Goal: Task Accomplishment & Management: Manage account settings

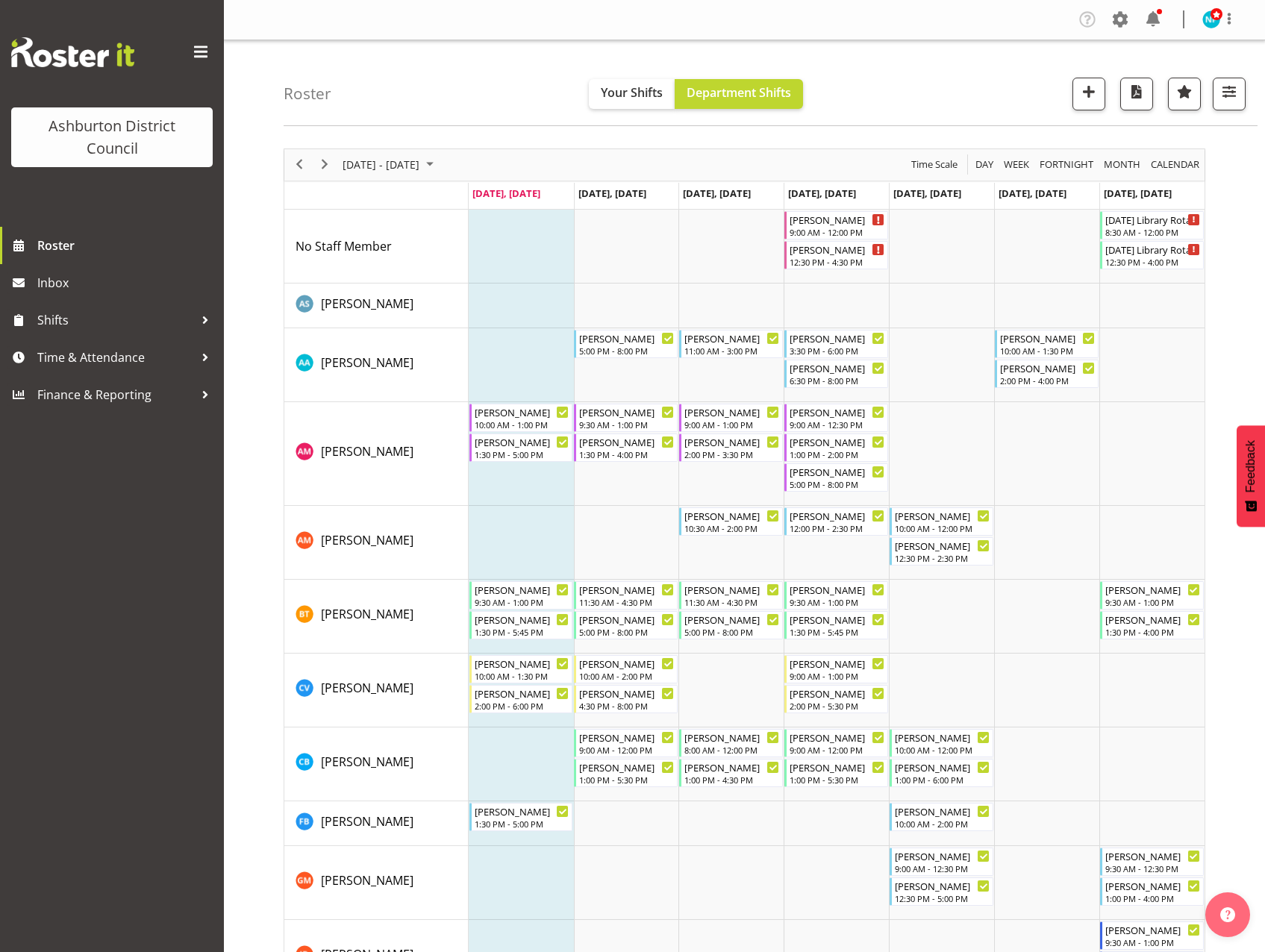
scroll to position [779, 0]
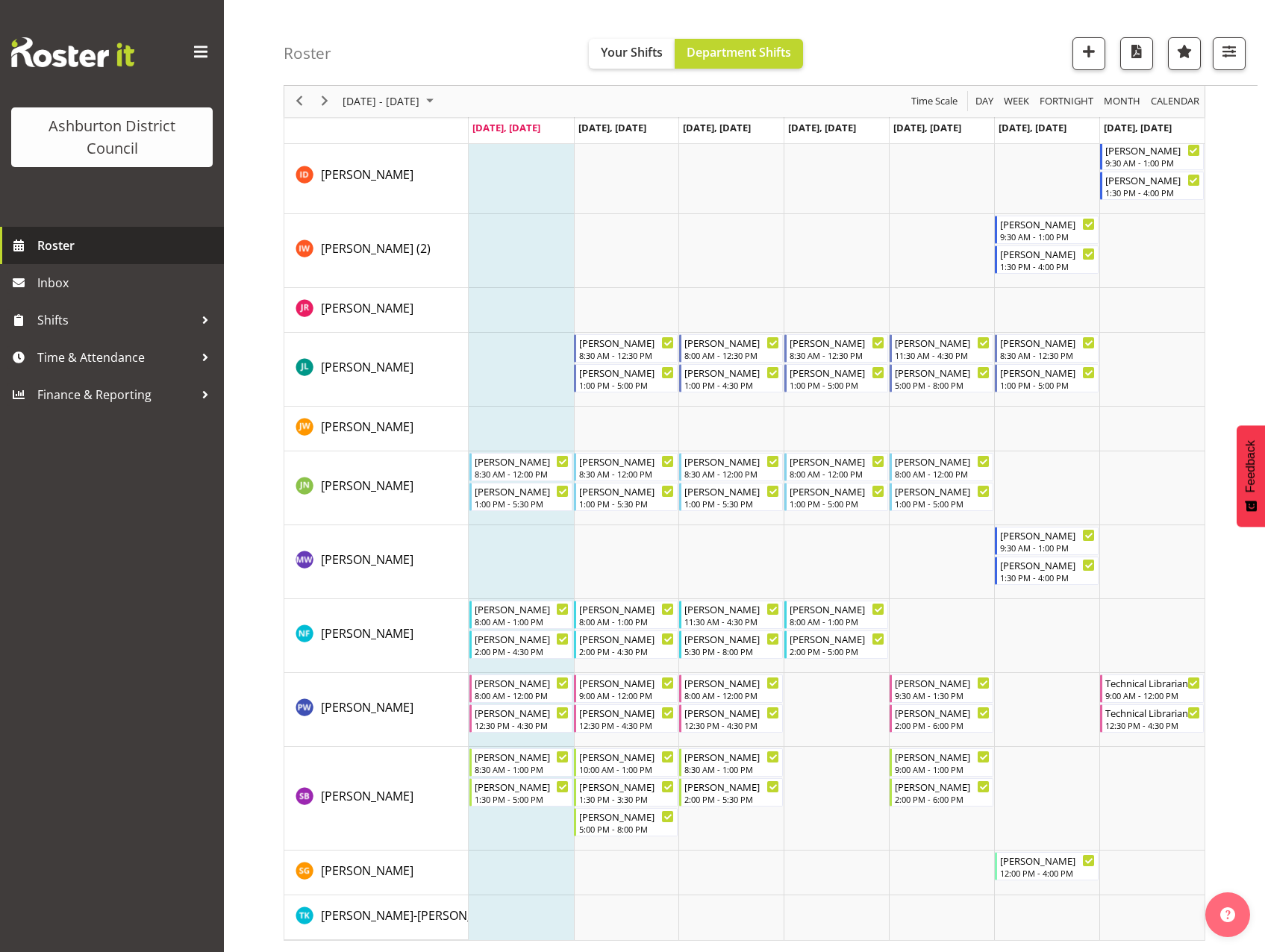
click at [71, 241] on span "Roster" at bounding box center [127, 246] width 179 height 22
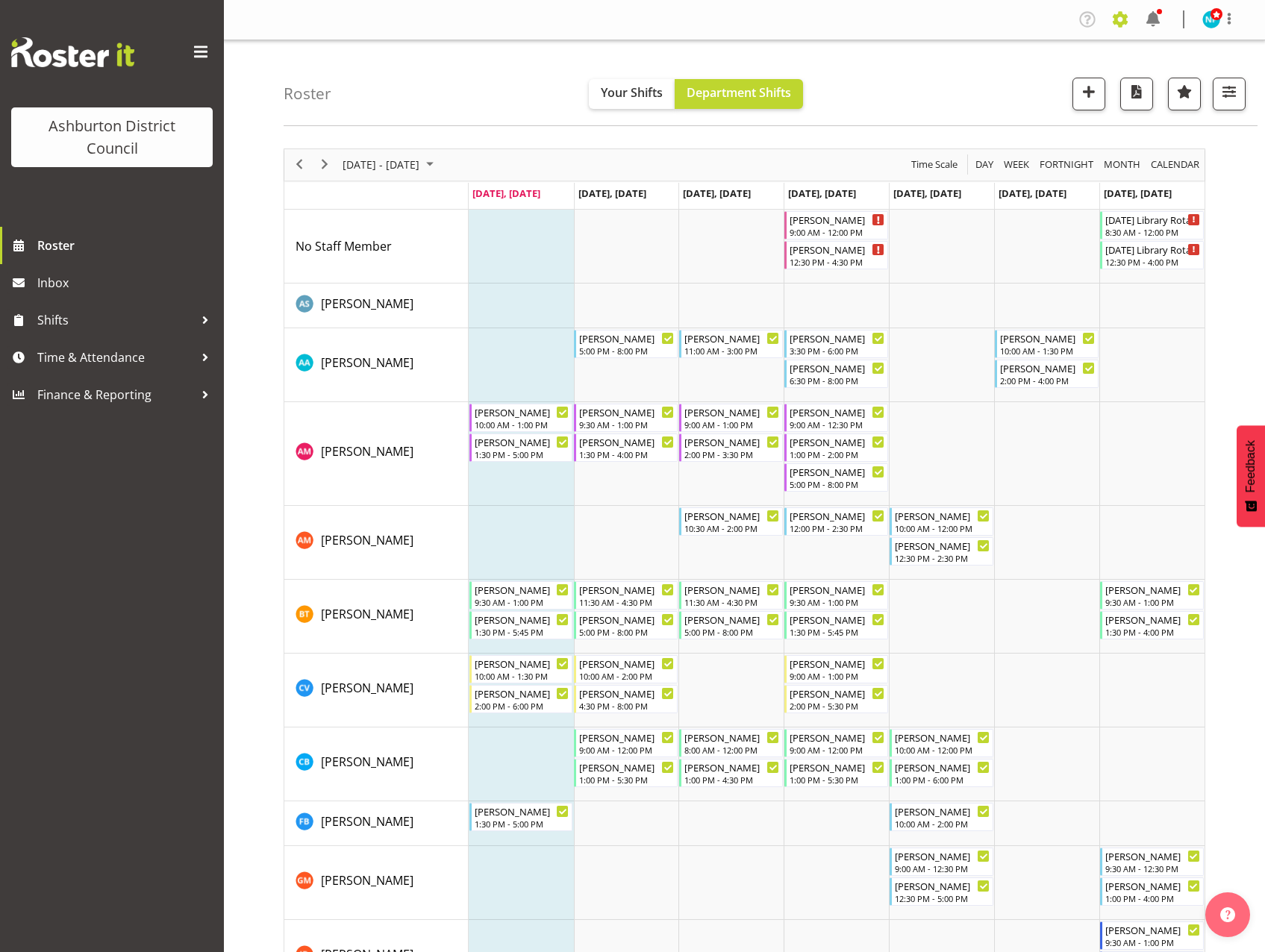
click at [1122, 20] on span at bounding box center [1120, 20] width 24 height 24
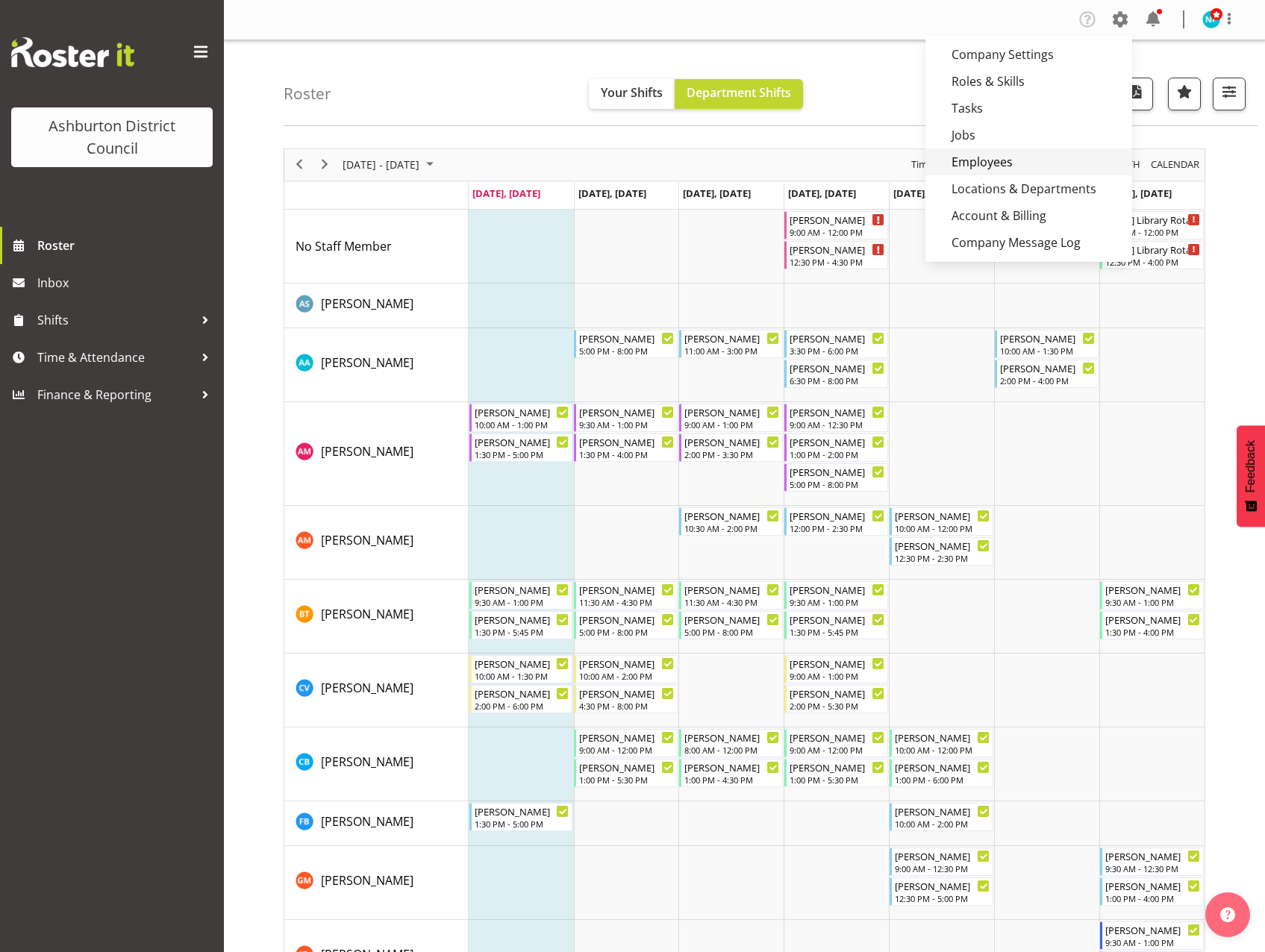
click at [987, 162] on link "Employees" at bounding box center [1029, 162] width 207 height 27
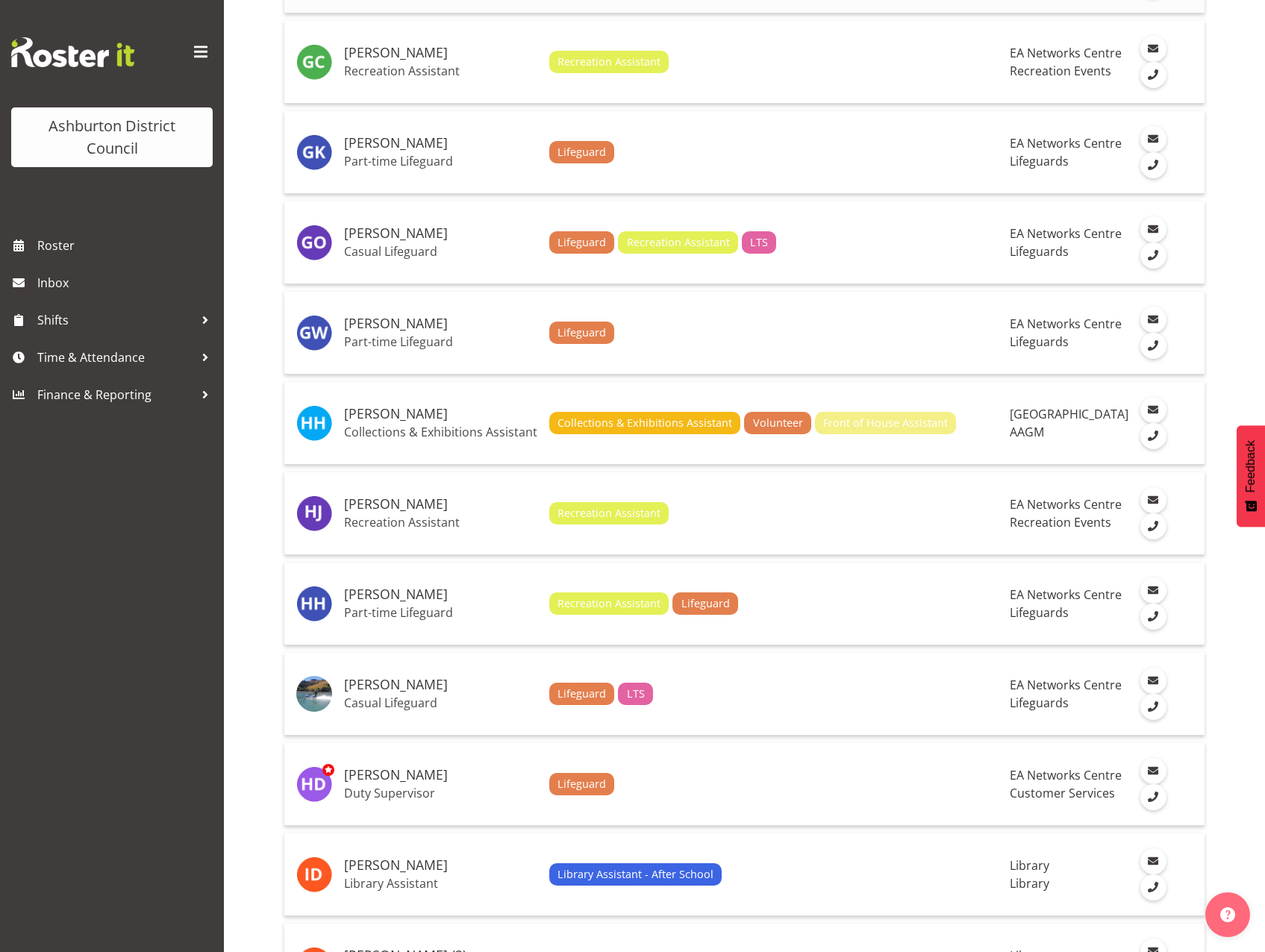
scroll to position [3528, 0]
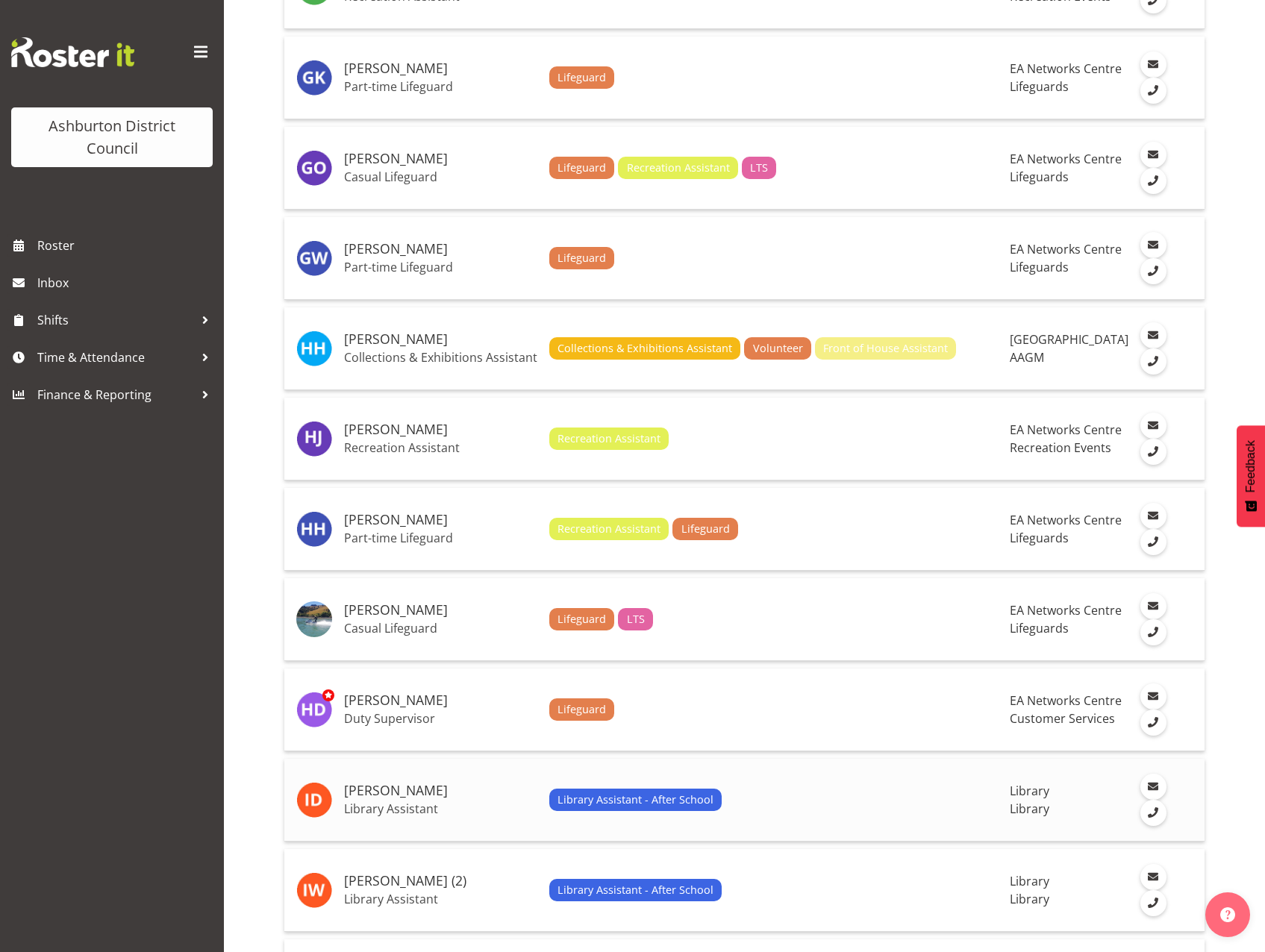
click at [427, 798] on h5 "[PERSON_NAME]" at bounding box center [440, 791] width 193 height 15
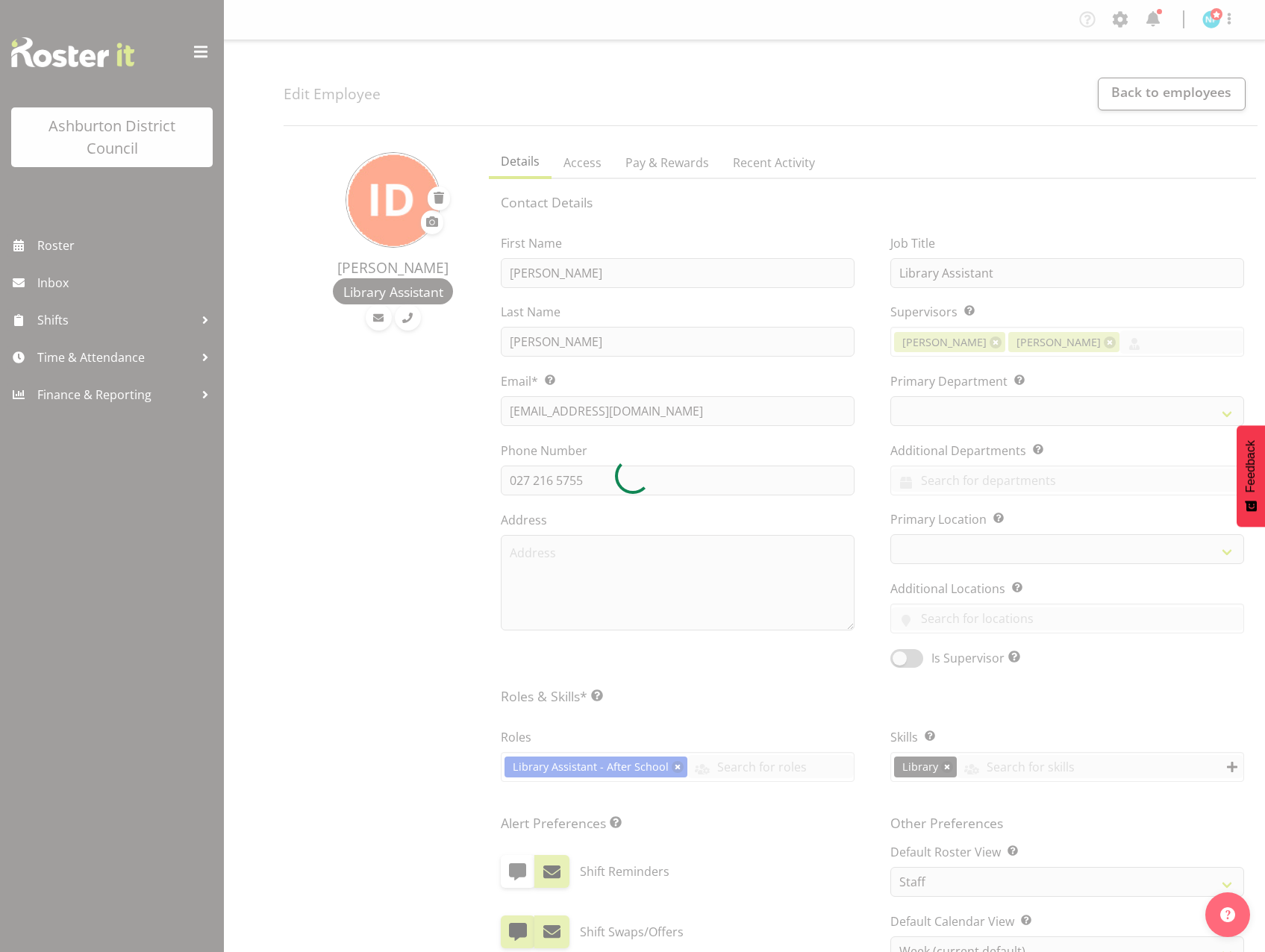
select select "TimelineWeek"
select select
select select "824"
select select "1180"
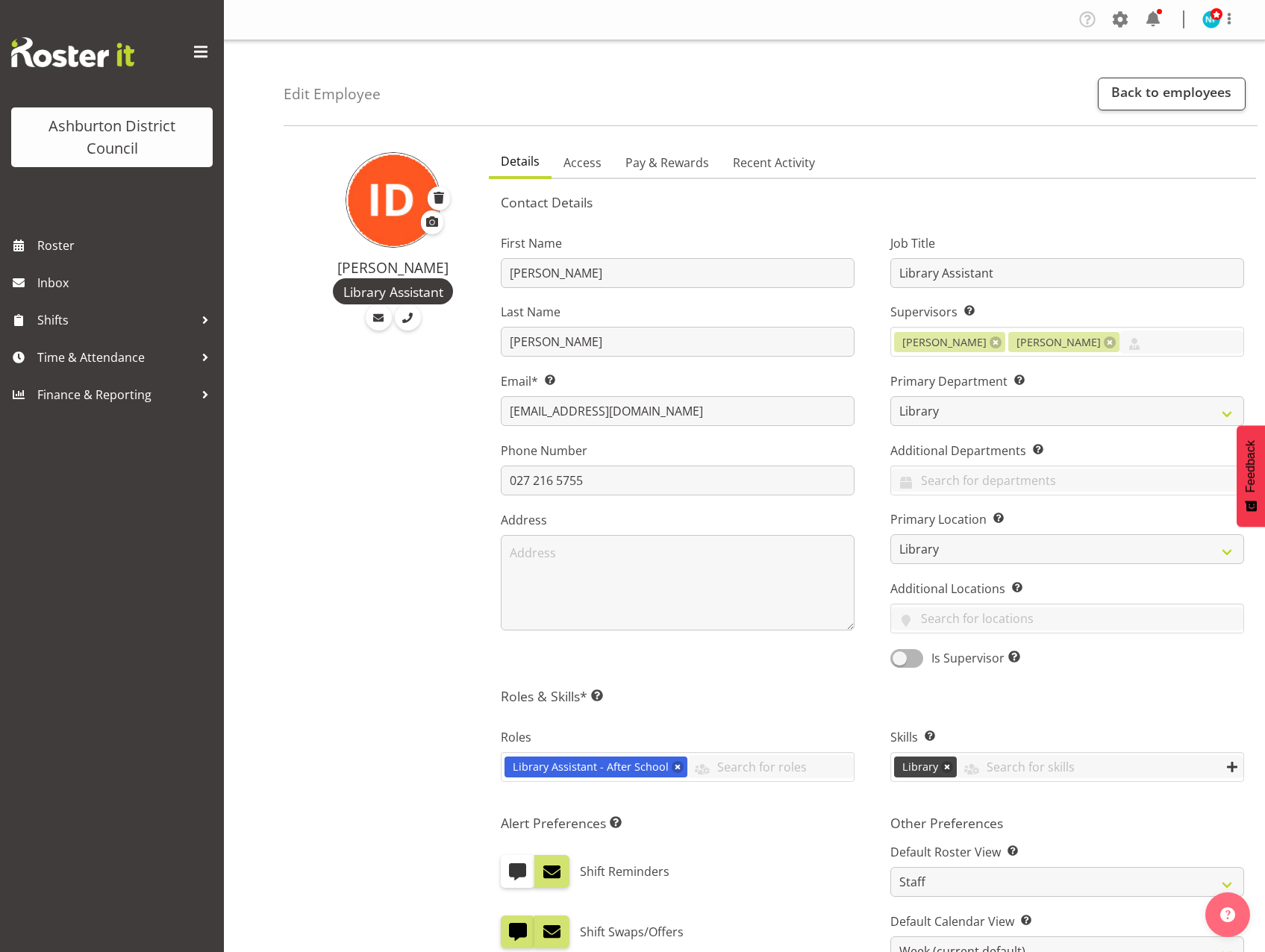
scroll to position [426, 0]
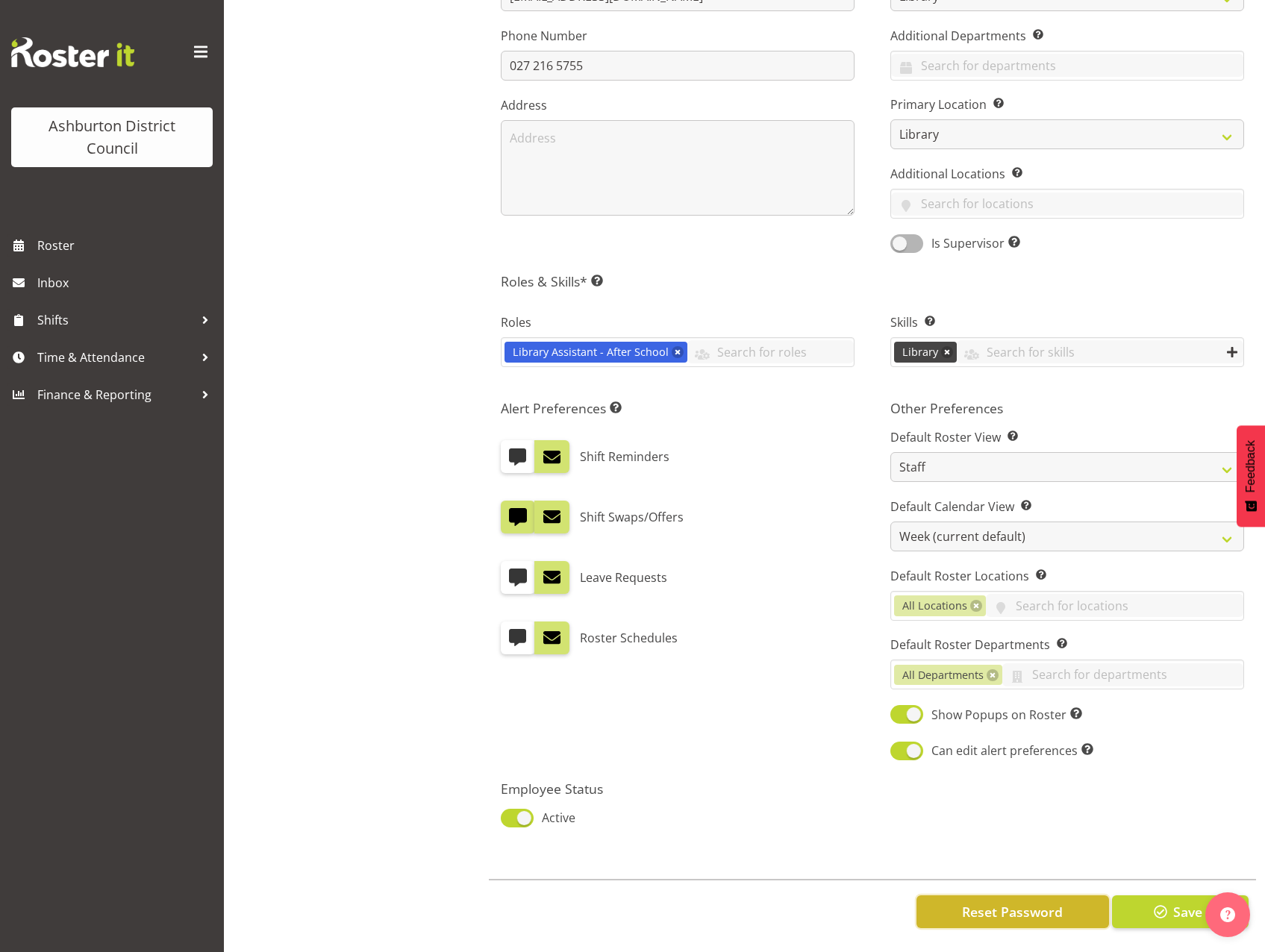
click at [975, 914] on button "Reset Password" at bounding box center [1013, 912] width 193 height 33
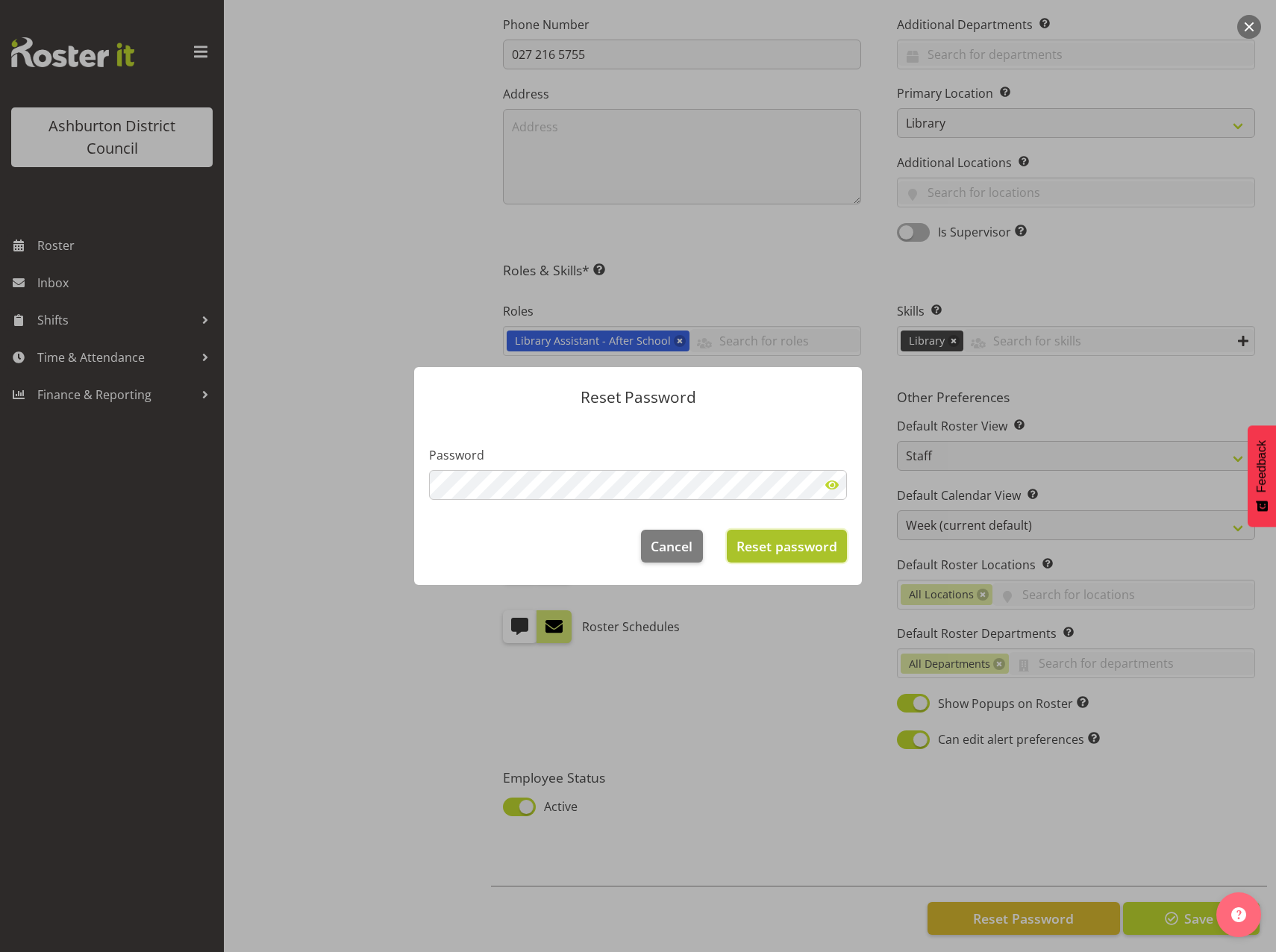
click at [801, 549] on span "Reset password" at bounding box center [787, 546] width 101 height 20
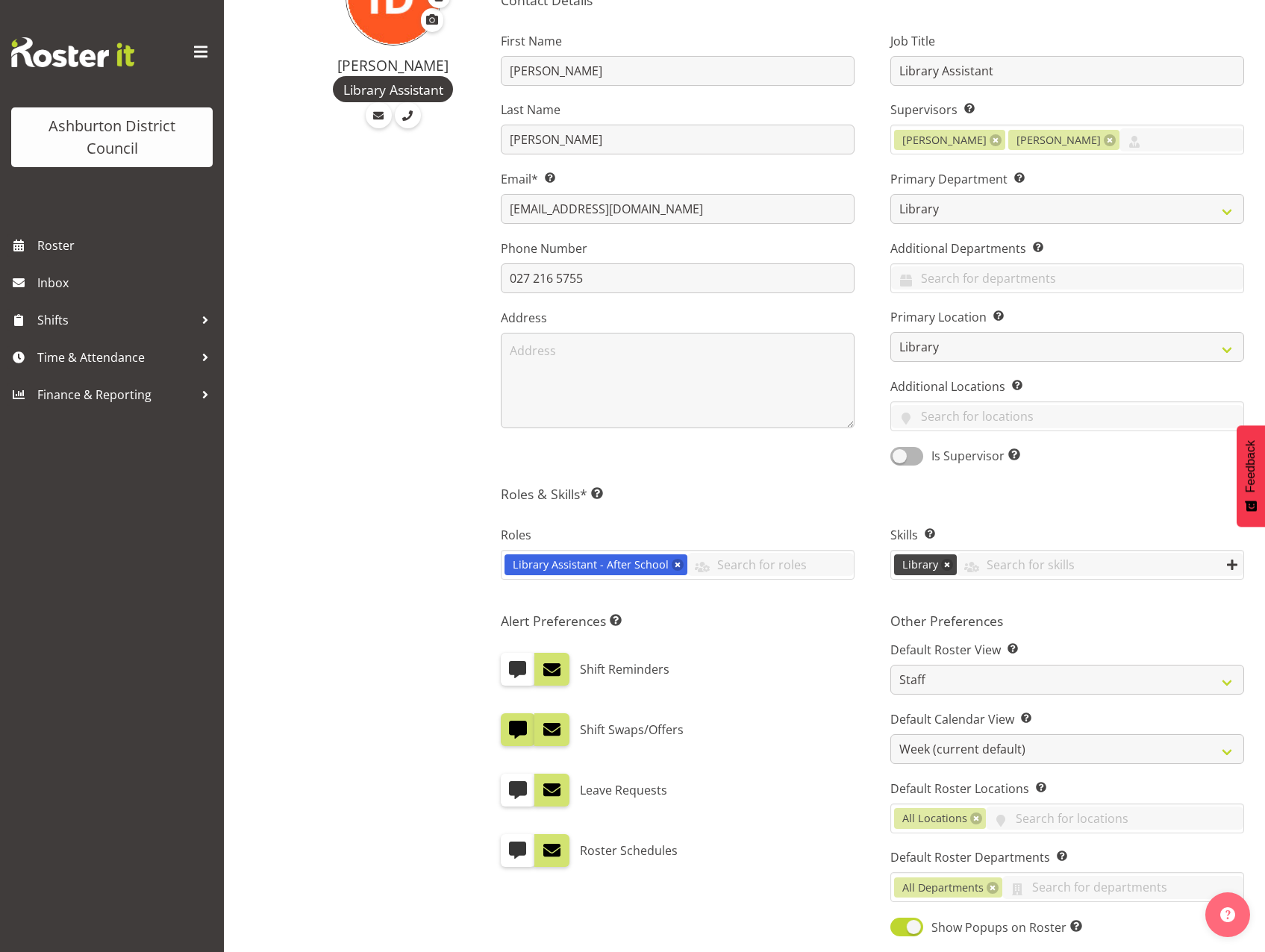
scroll to position [128, 0]
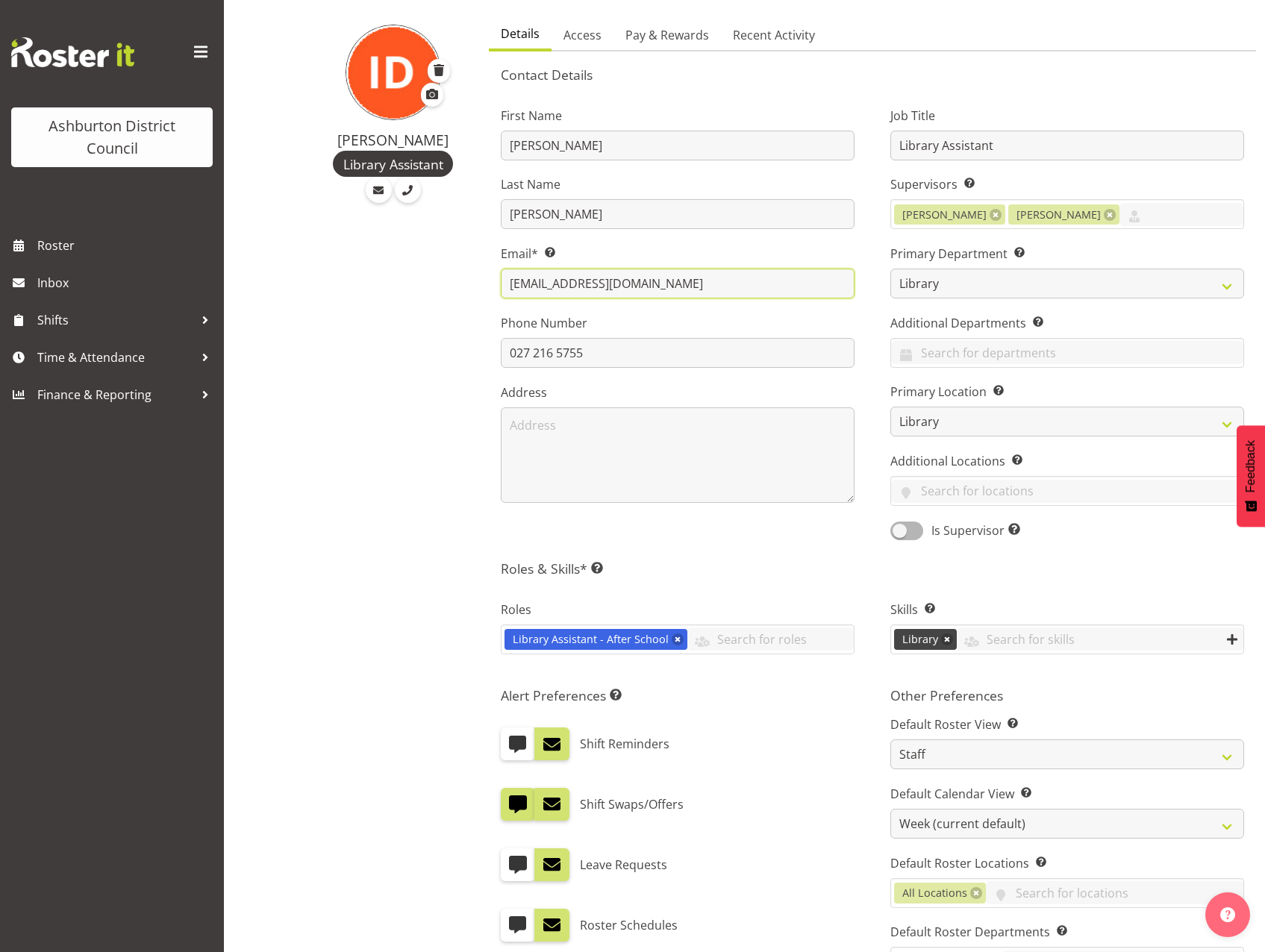
click at [607, 282] on input "isaacjamesdunne@gmail.com" at bounding box center [678, 283] width 354 height 30
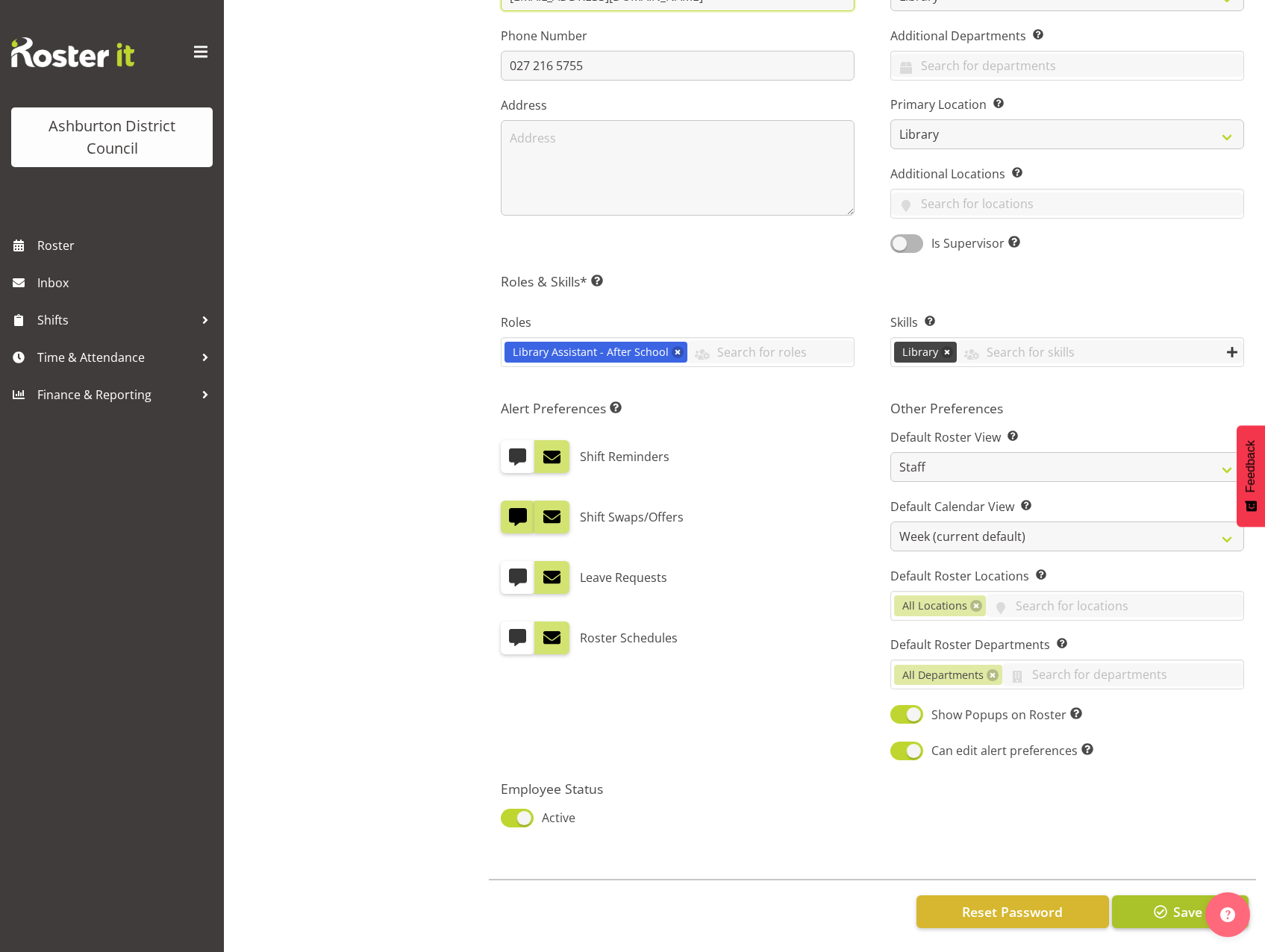
type input "isaacjamesdunne1@gmail.com"
click at [1139, 909] on button "Save" at bounding box center [1180, 912] width 137 height 33
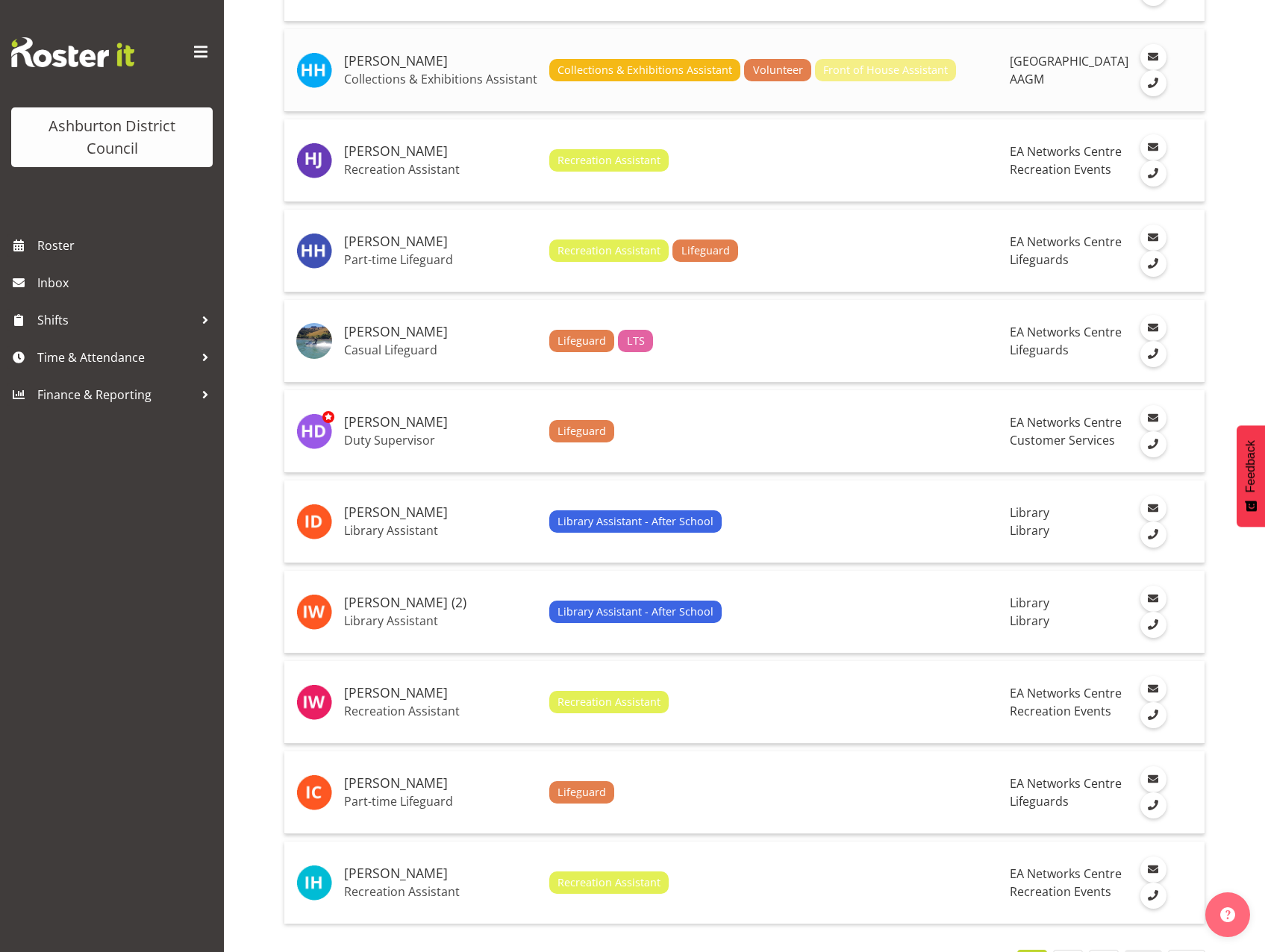
scroll to position [3867, 0]
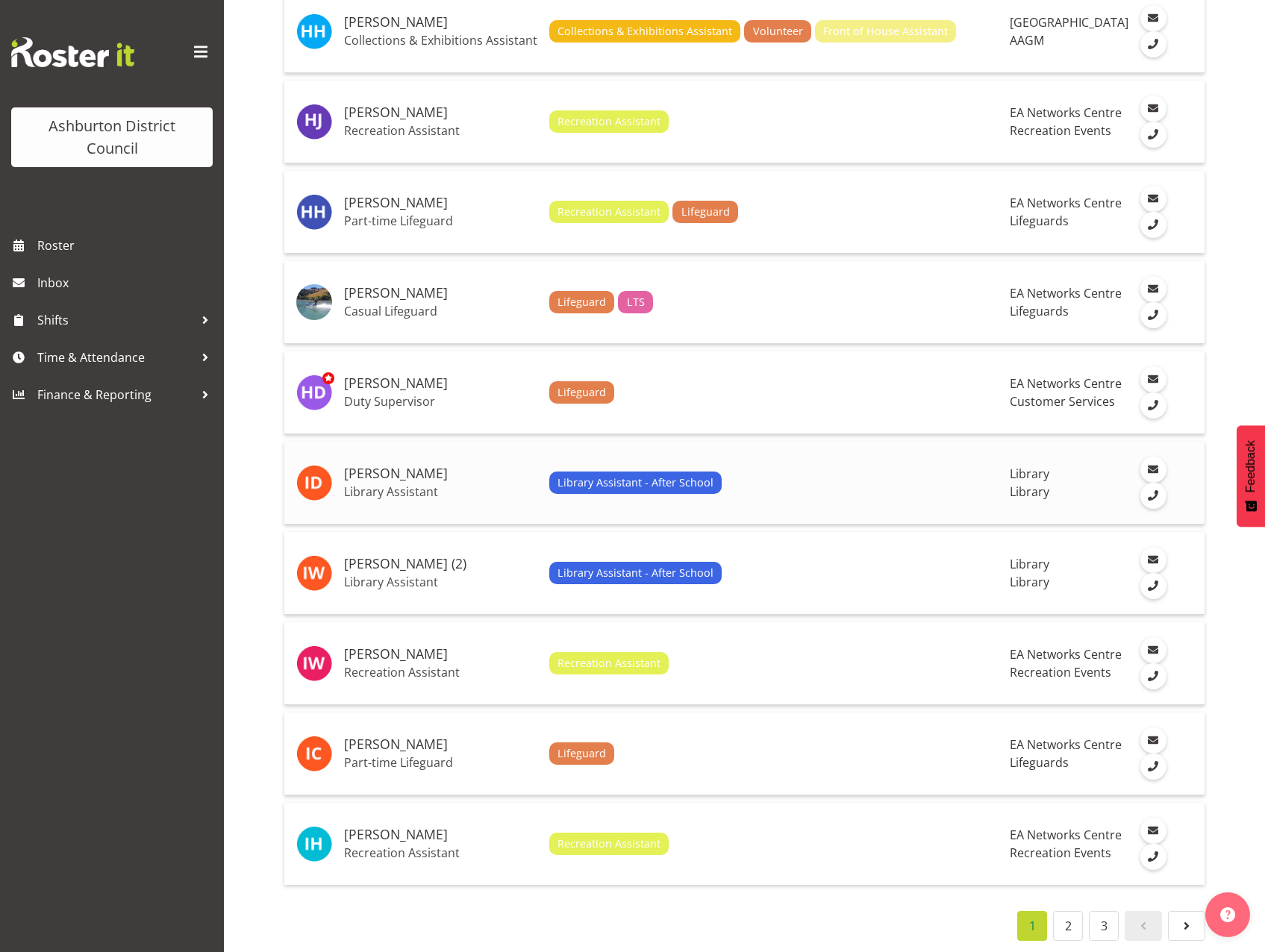
click at [404, 484] on p "Library Assistant" at bounding box center [440, 492] width 193 height 15
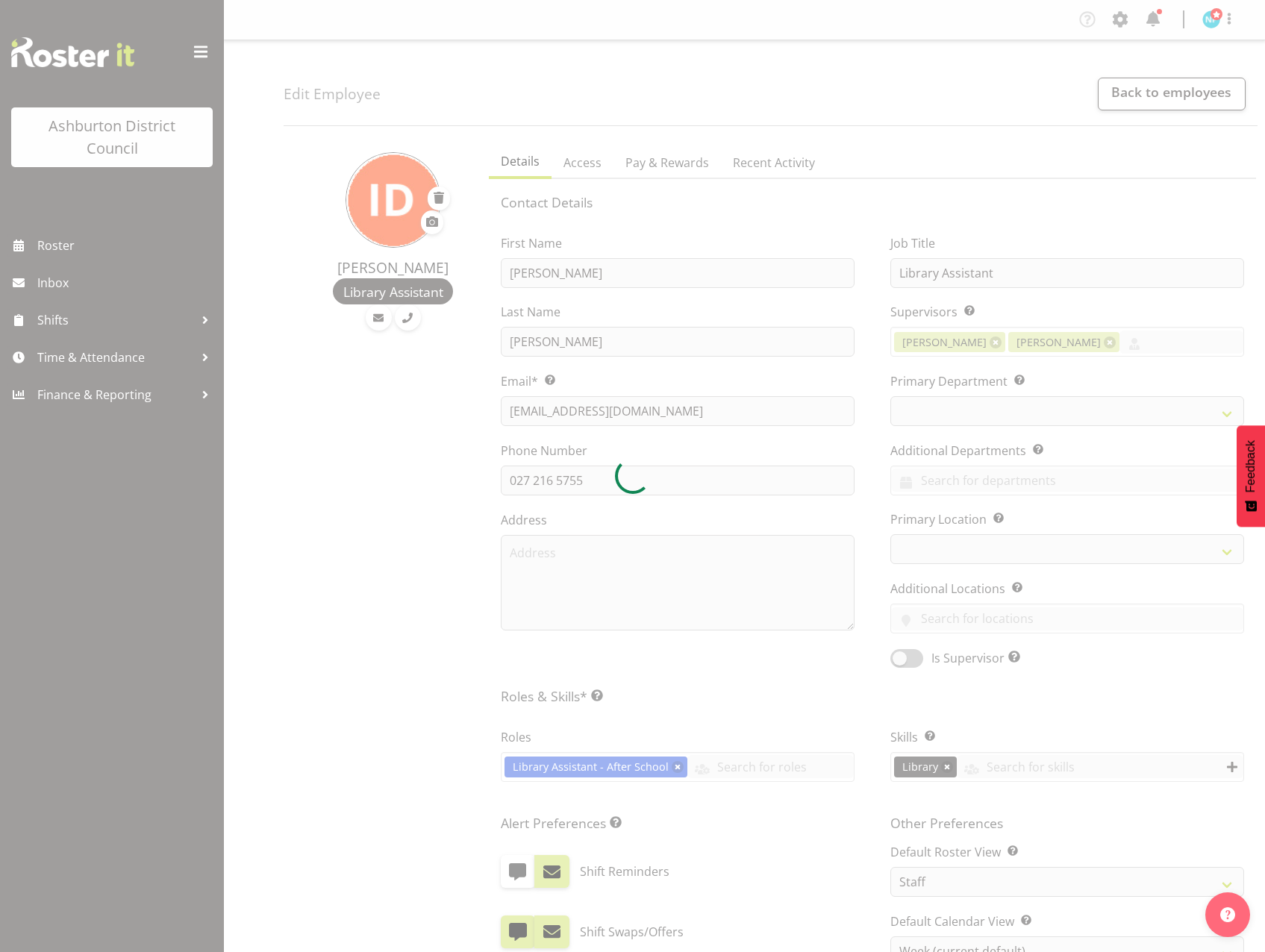
select select "TimelineWeek"
select select
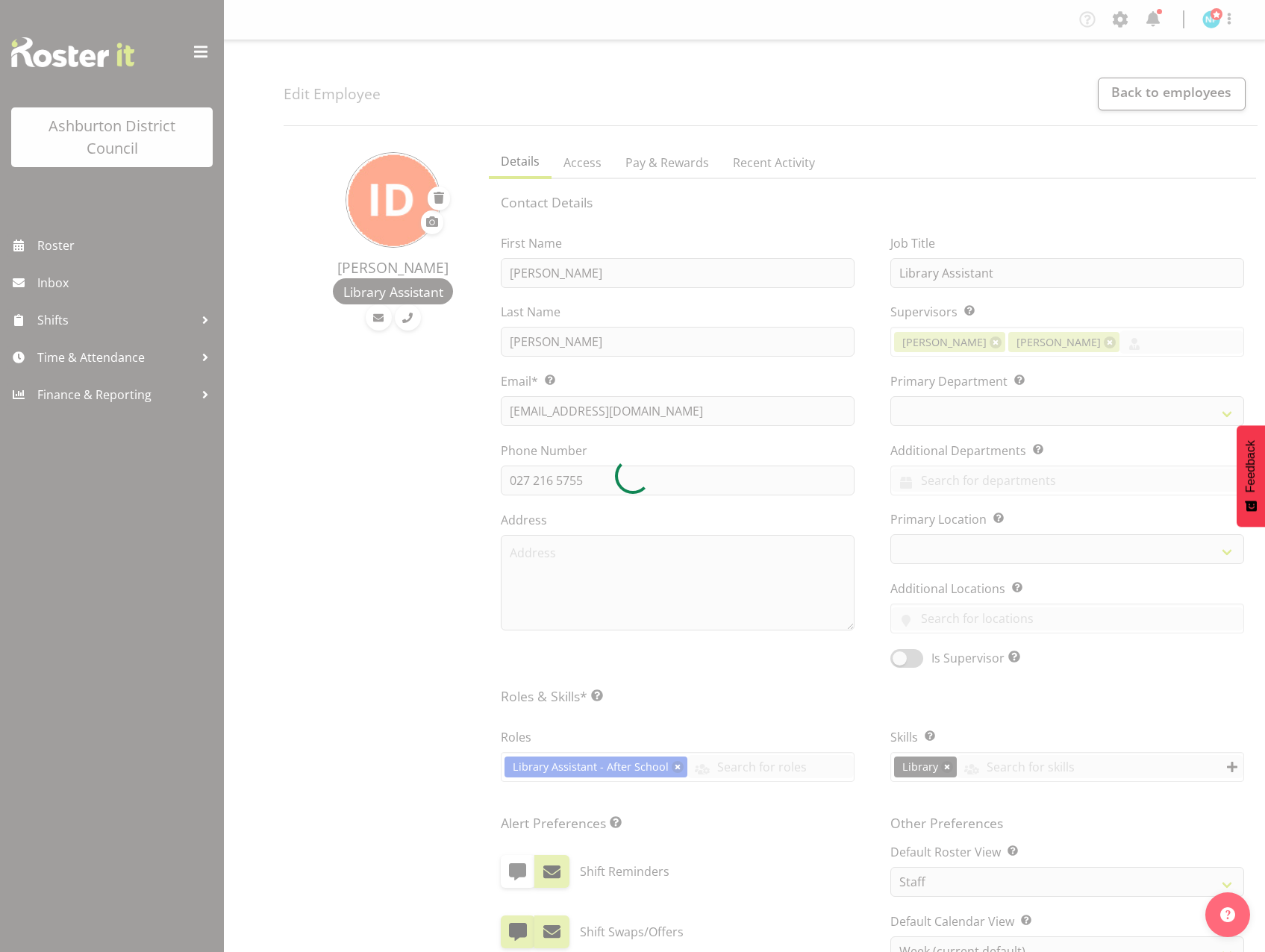
select select "824"
select select "1180"
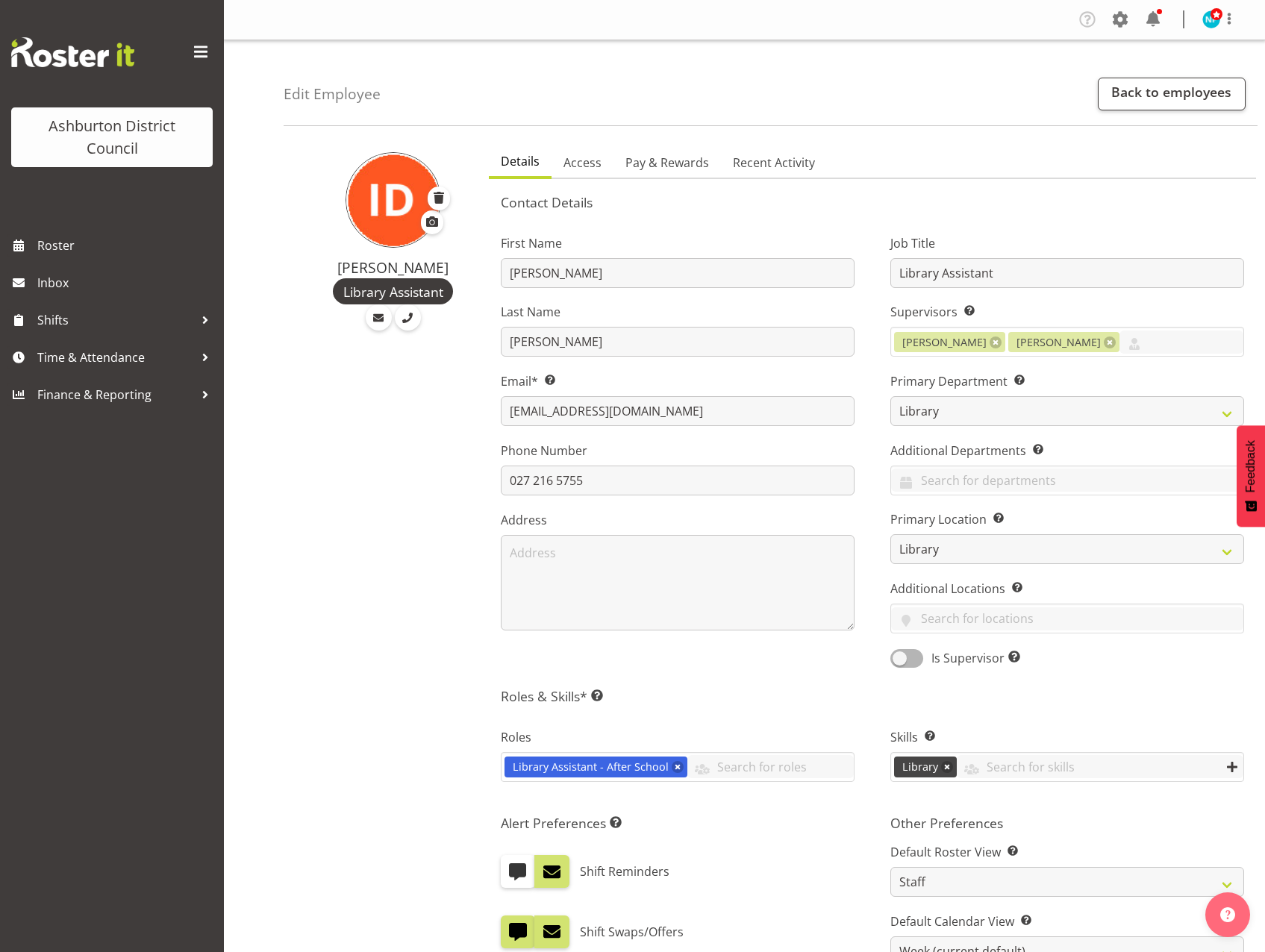
scroll to position [426, 0]
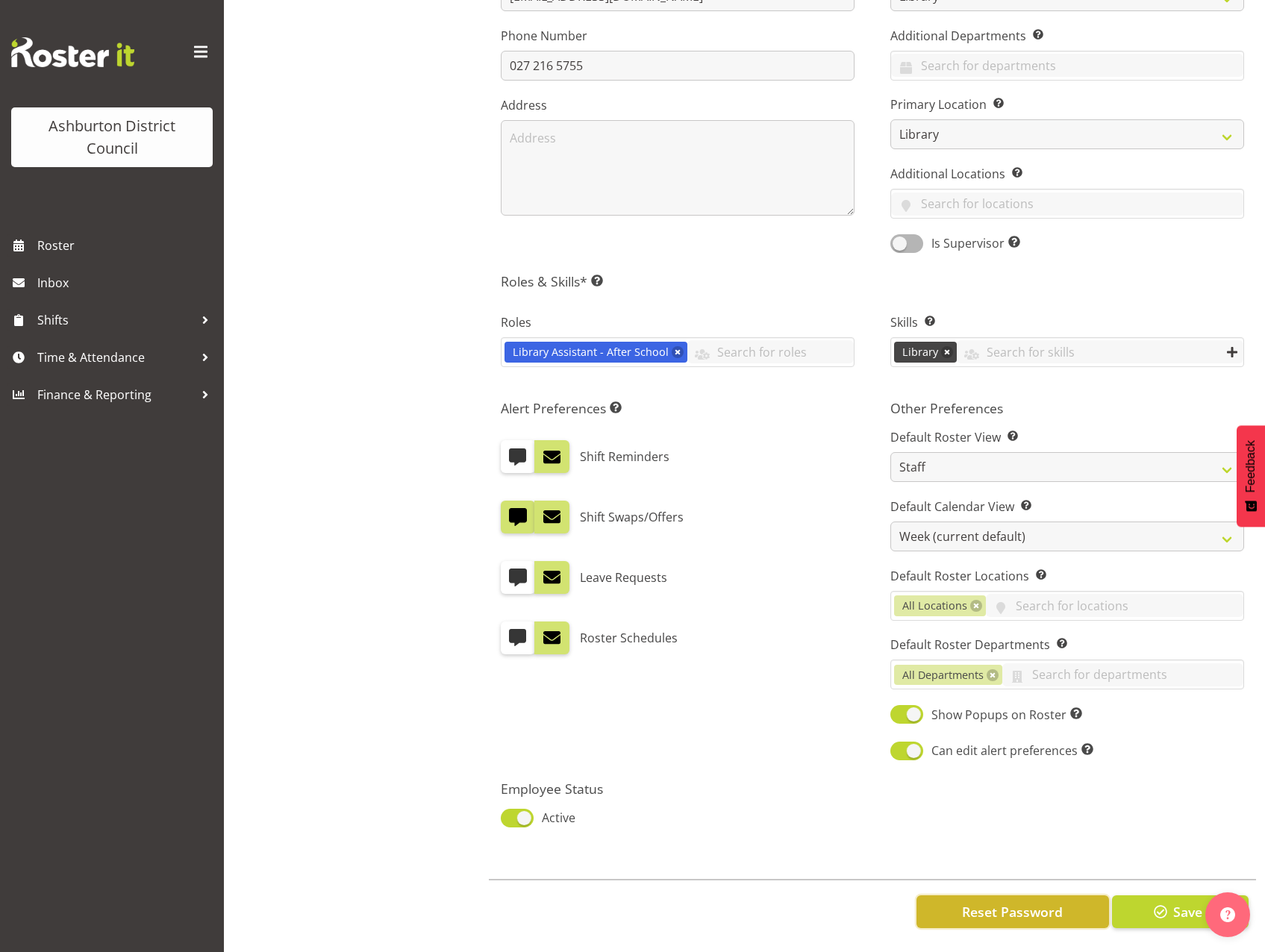
click at [1025, 907] on span "Reset Password" at bounding box center [1013, 911] width 101 height 20
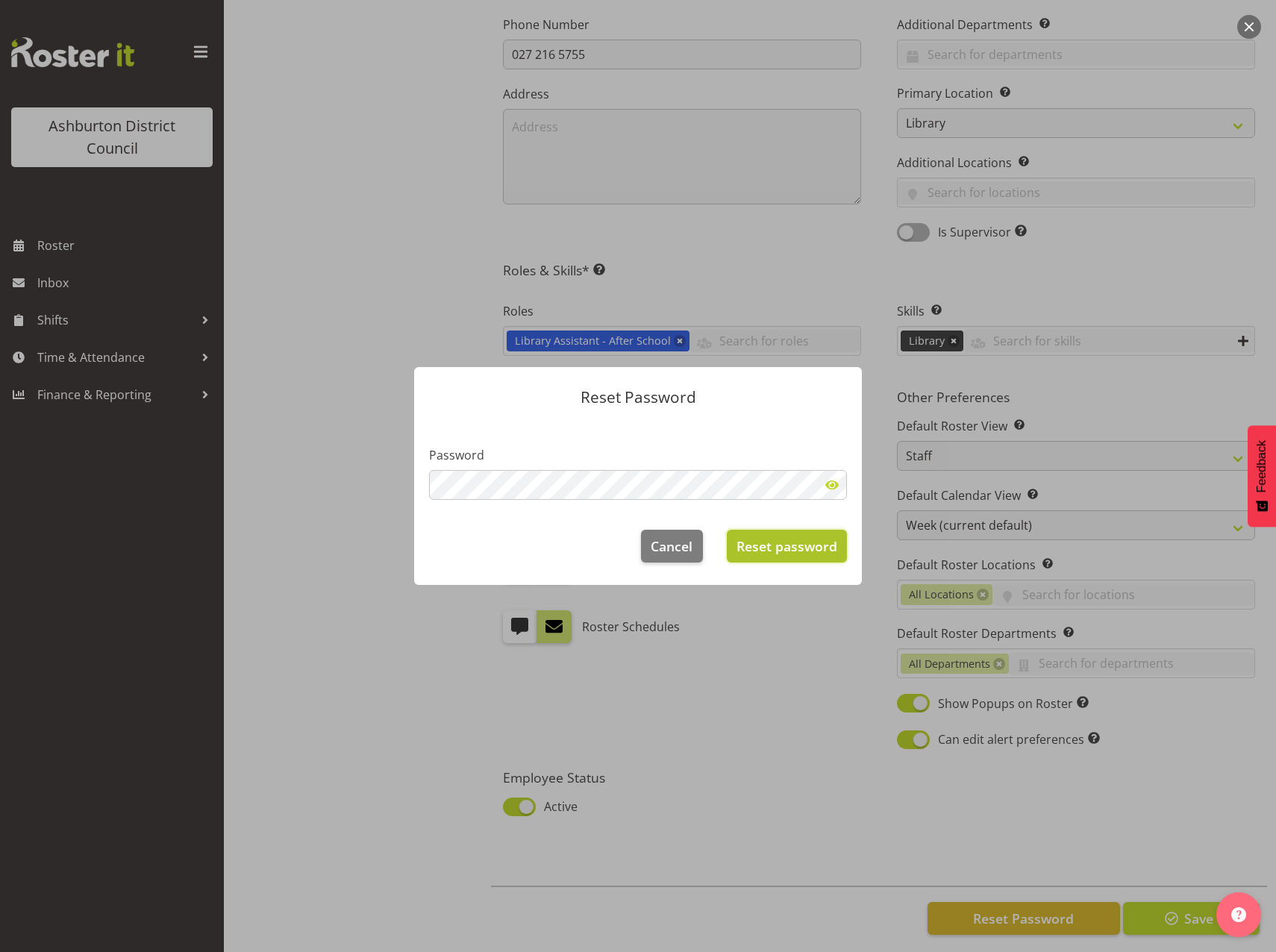
click at [786, 545] on span "Reset password" at bounding box center [787, 546] width 101 height 20
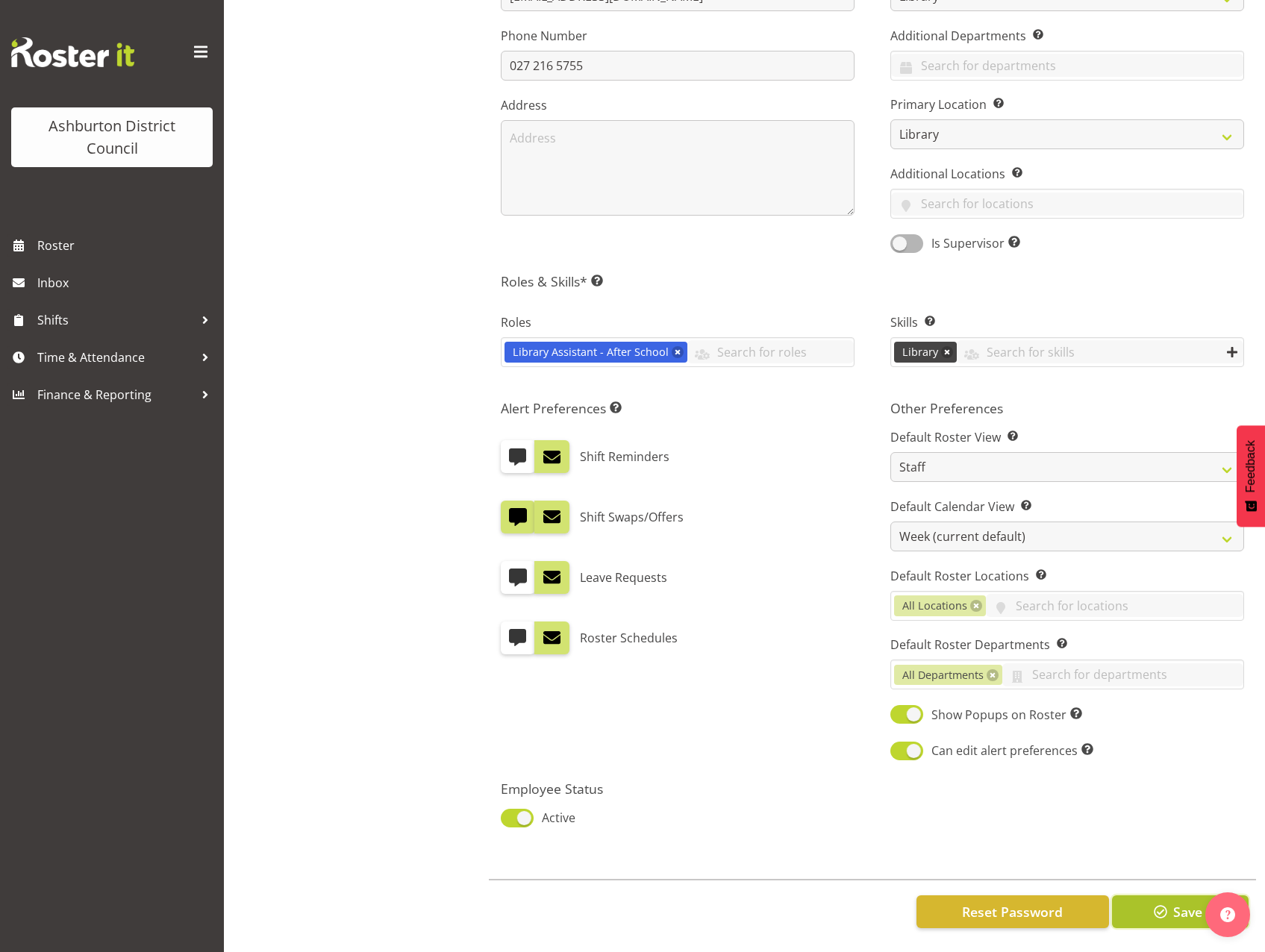
click at [1156, 902] on span "button" at bounding box center [1160, 911] width 20 height 20
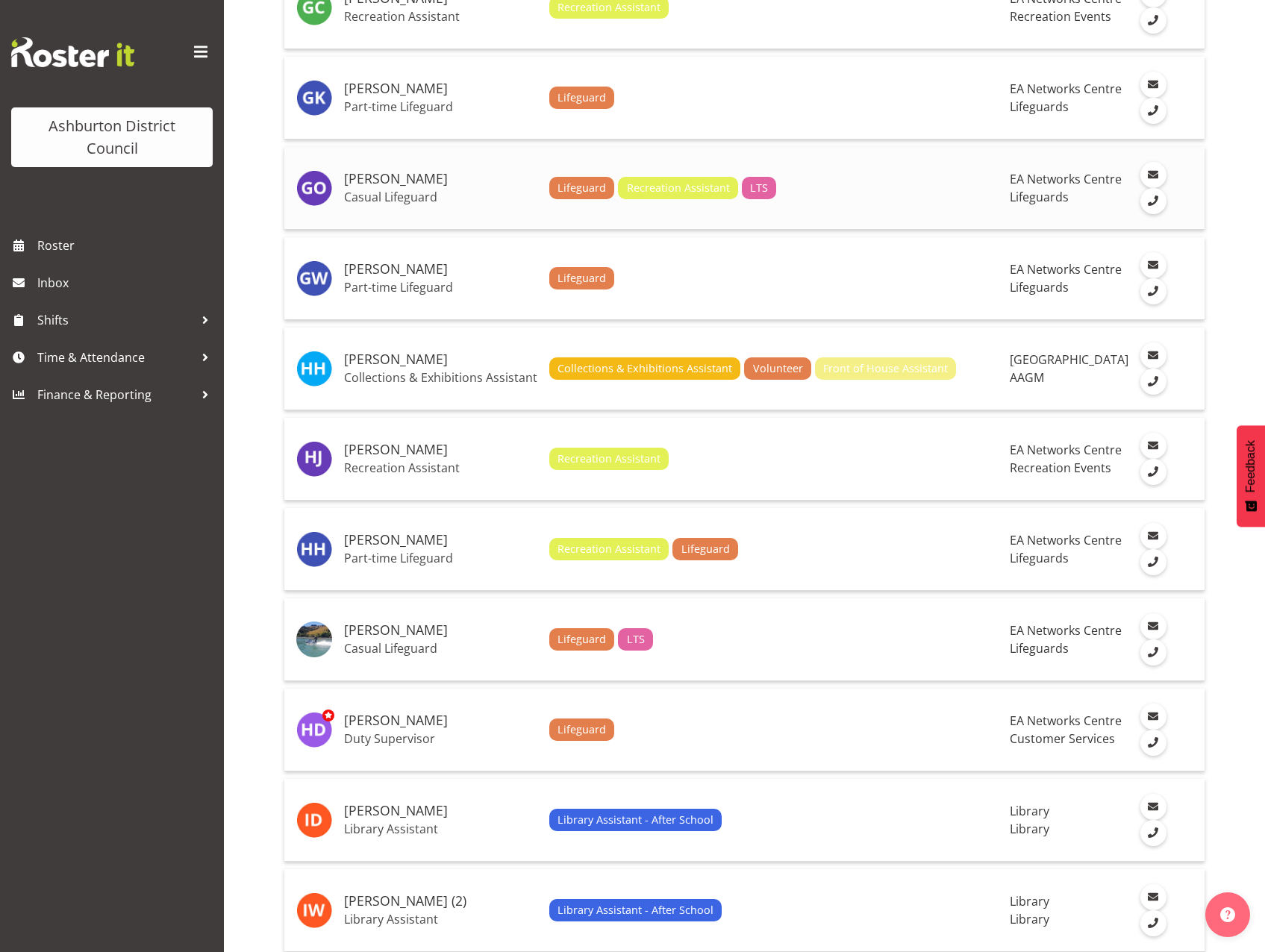
scroll to position [3582, 0]
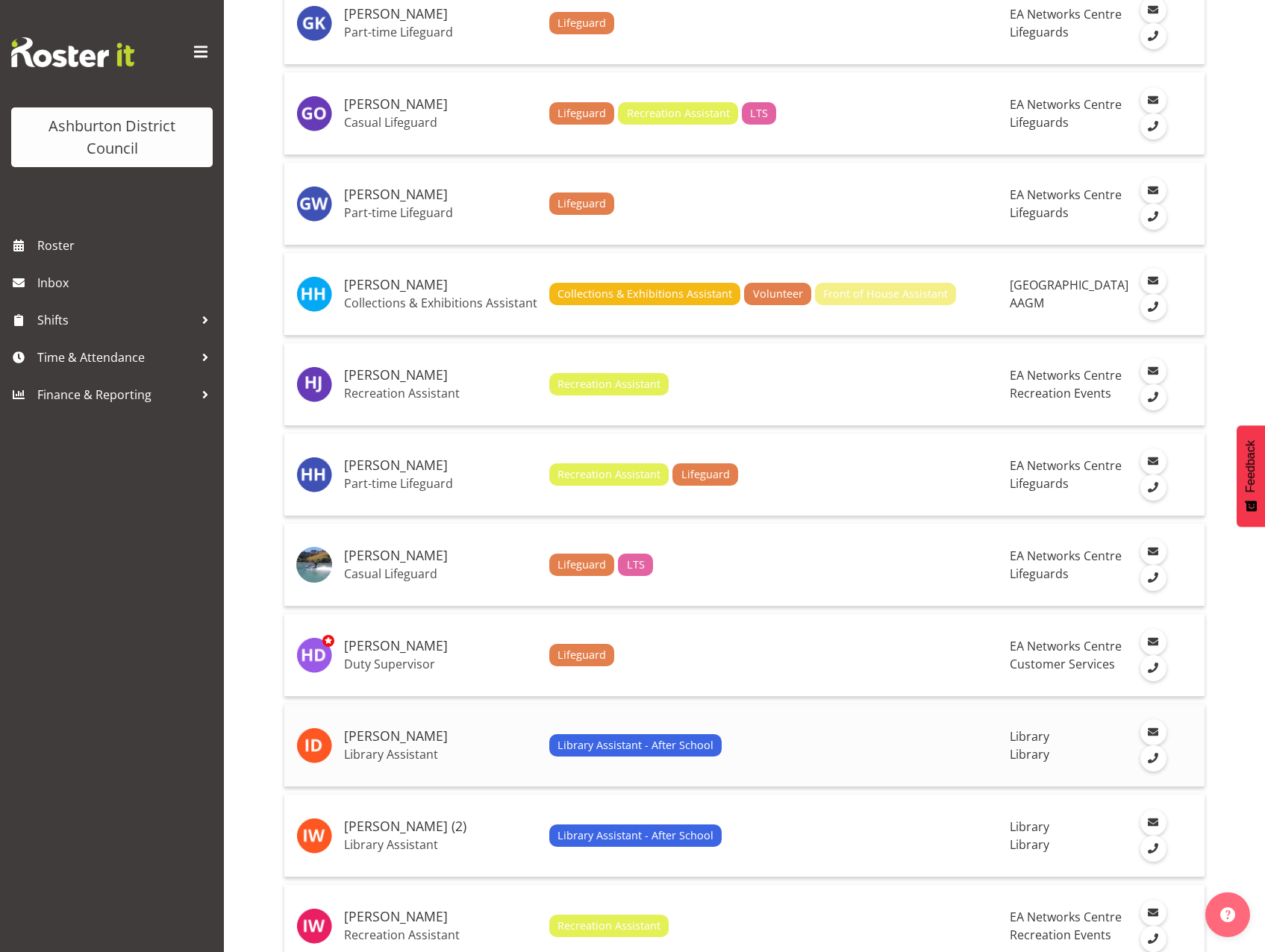
click at [401, 762] on p "Library Assistant" at bounding box center [440, 755] width 193 height 15
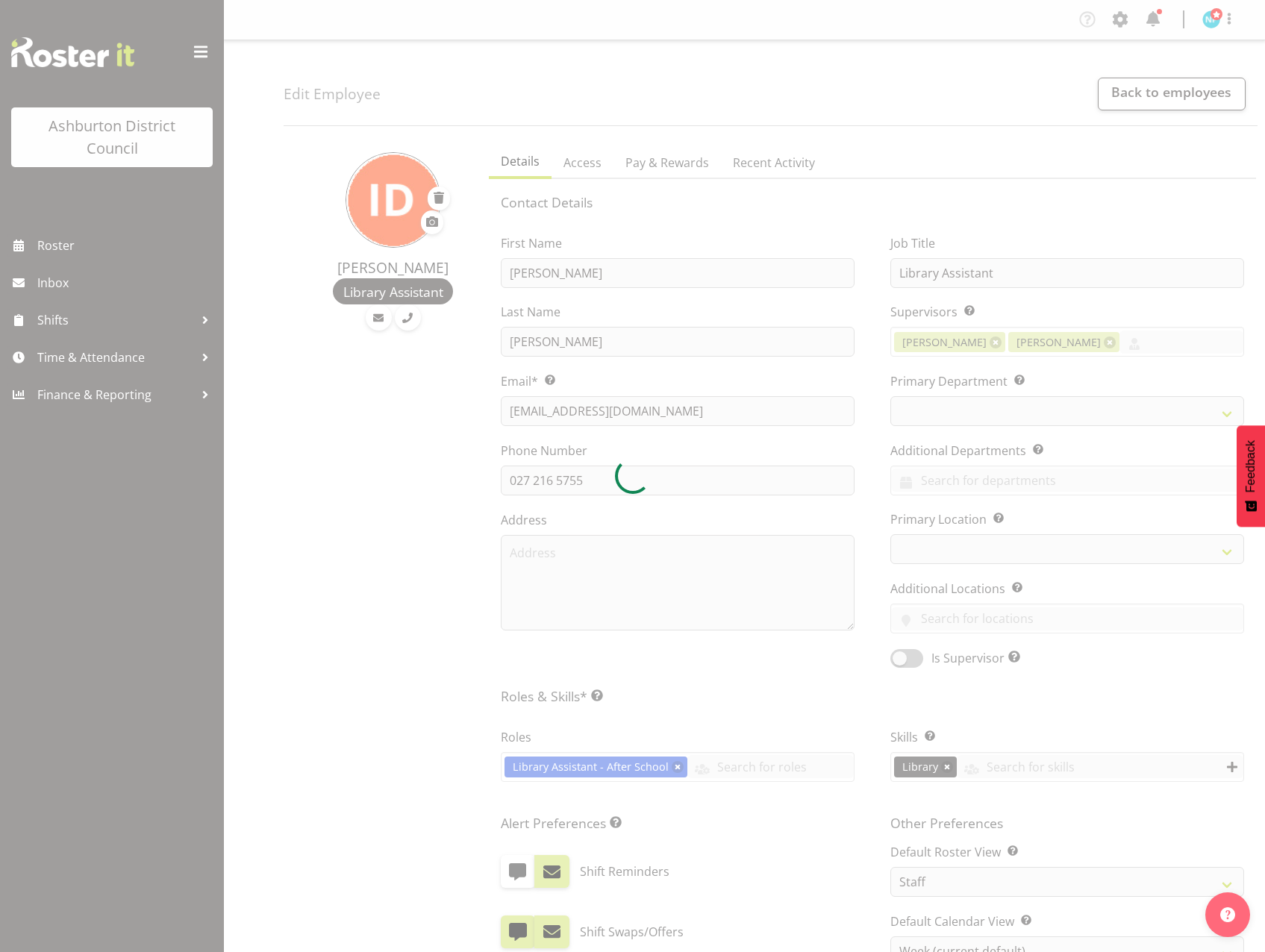
select select "TimelineWeek"
select select
select select "1180"
select select "824"
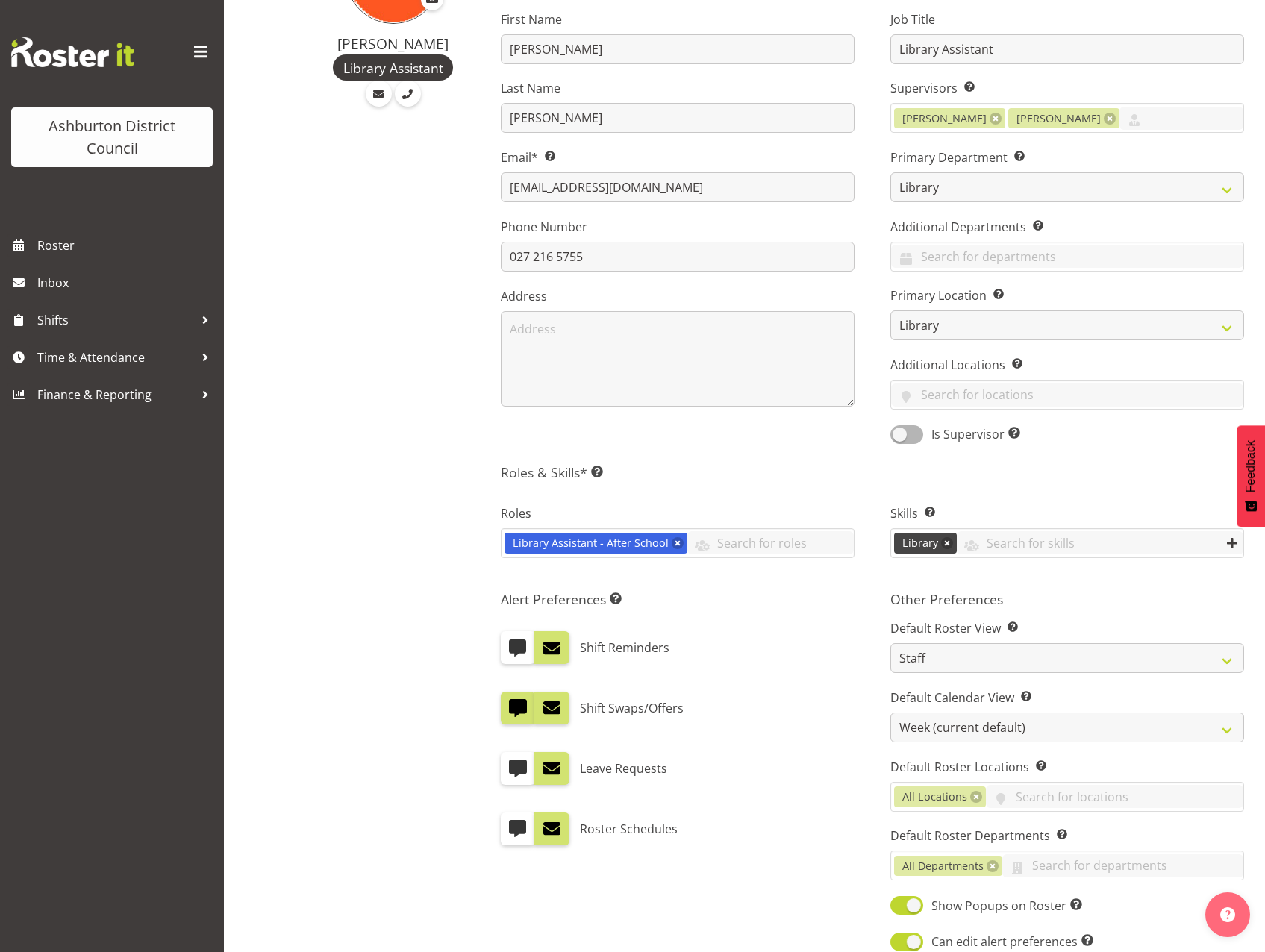
scroll to position [426, 0]
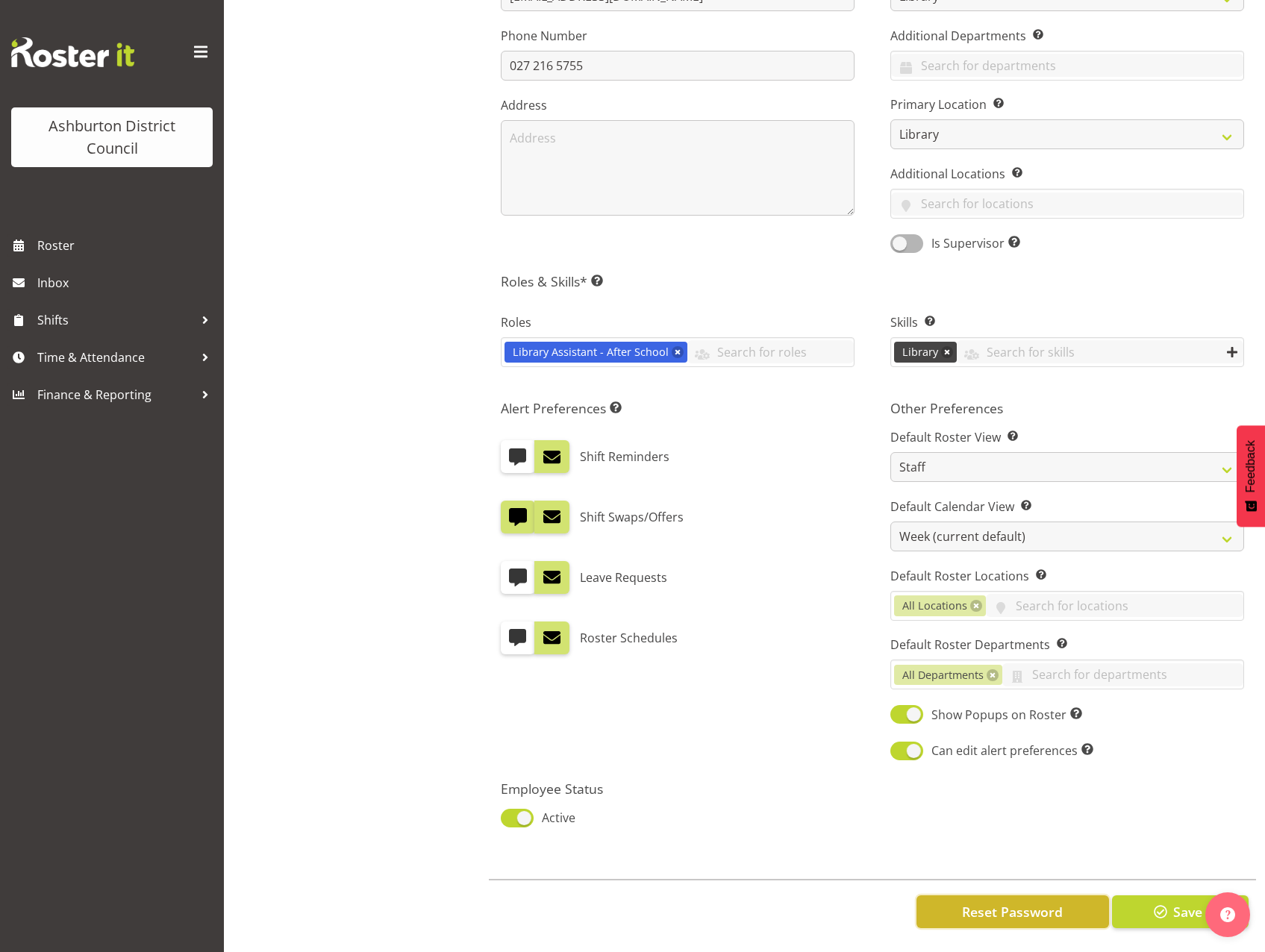
click at [1010, 902] on span "Reset Password" at bounding box center [1013, 911] width 101 height 20
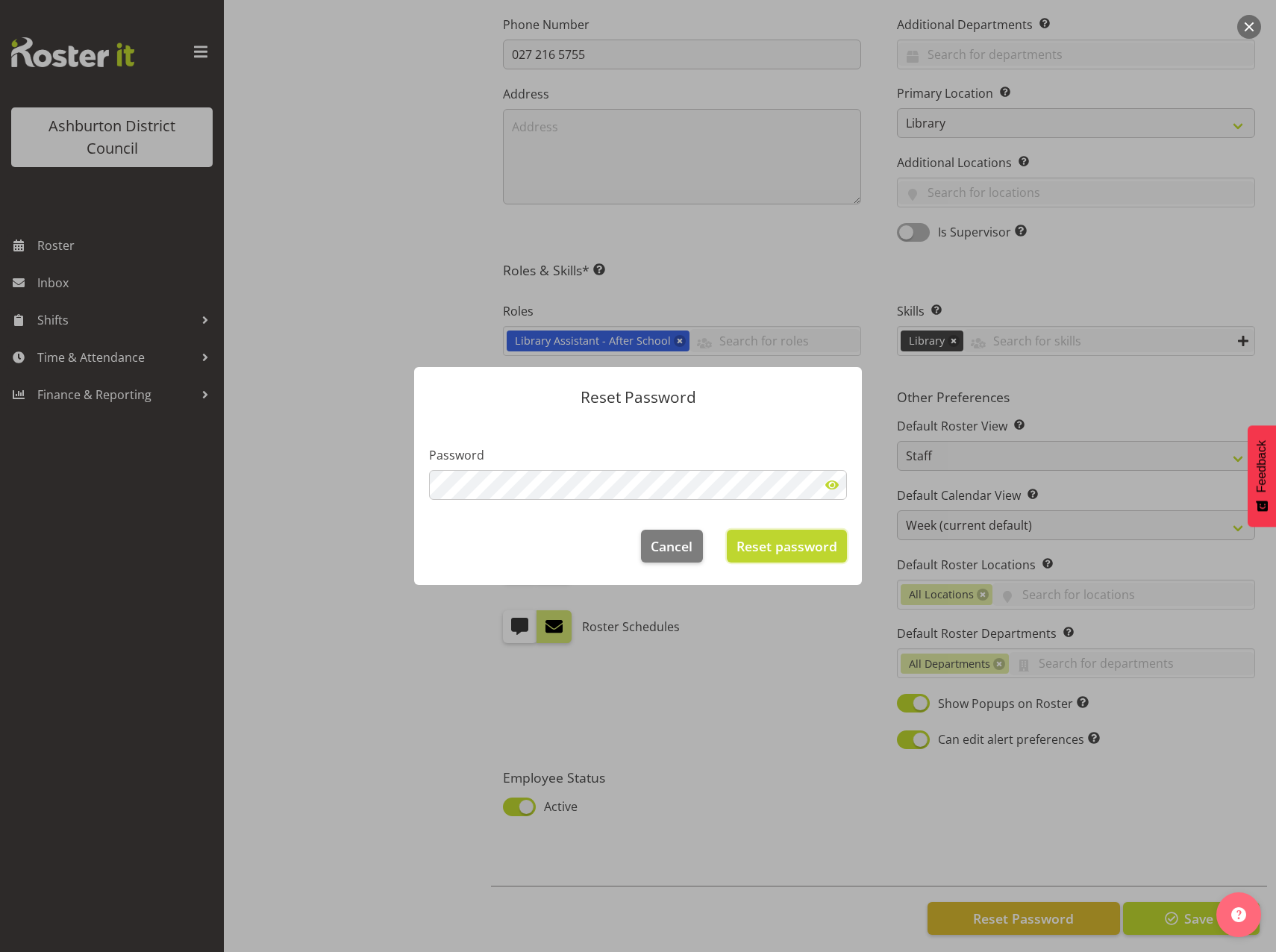
drag, startPoint x: 761, startPoint y: 546, endPoint x: 780, endPoint y: 562, distance: 24.8
click at [761, 546] on span "Reset password" at bounding box center [787, 546] width 101 height 20
